Goal: Check status

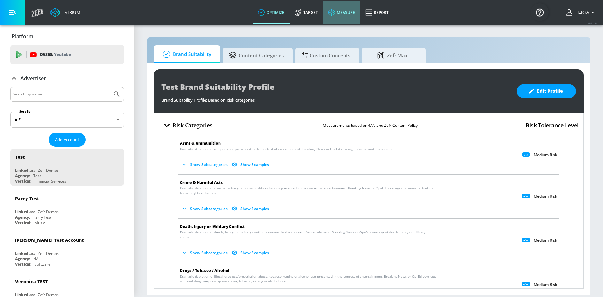
click at [340, 14] on link "measure" at bounding box center [341, 12] width 37 height 23
